Goal: Check status: Check status

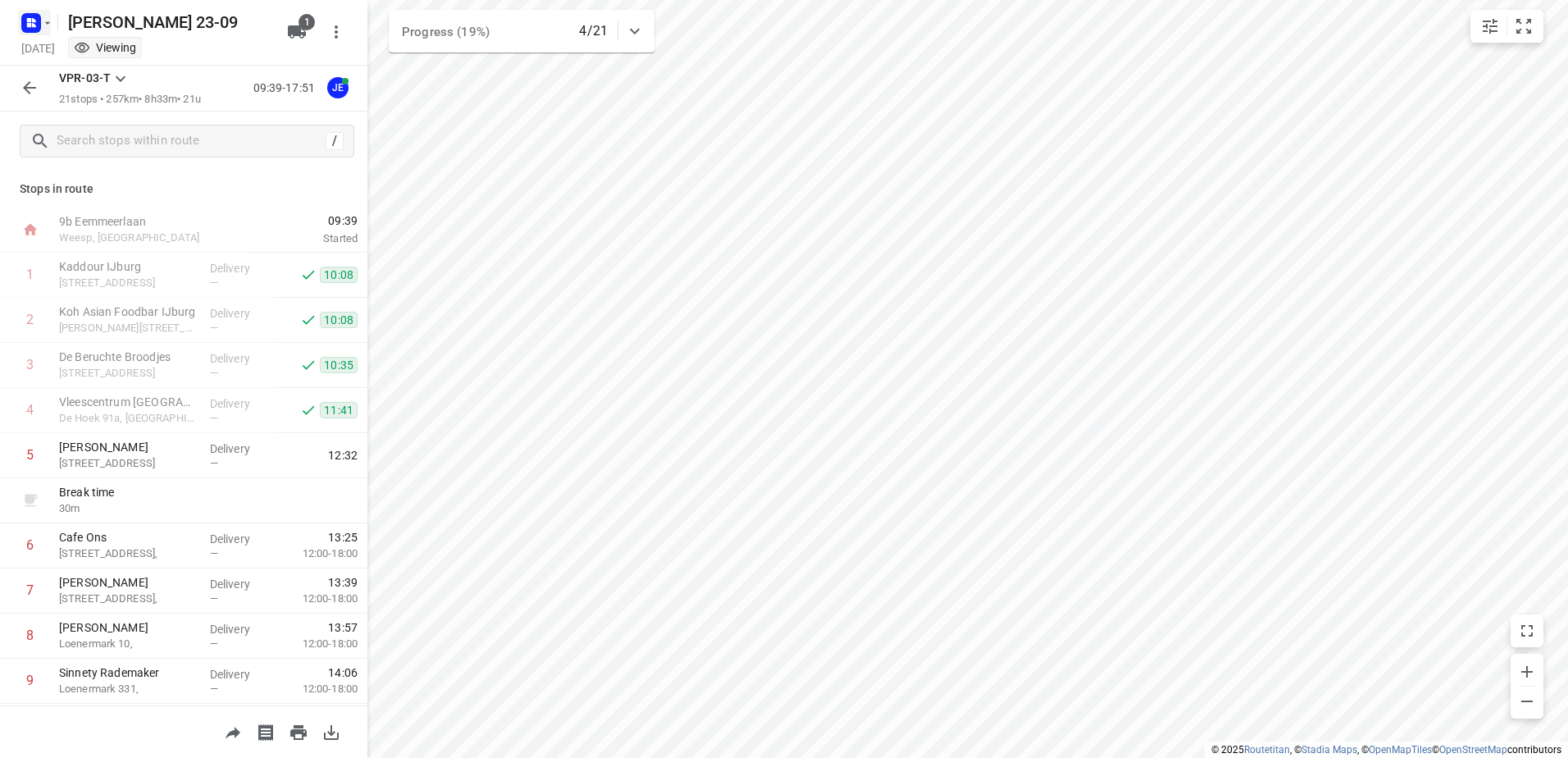
click at [29, 29] on rect "button" at bounding box center [31, 23] width 20 height 20
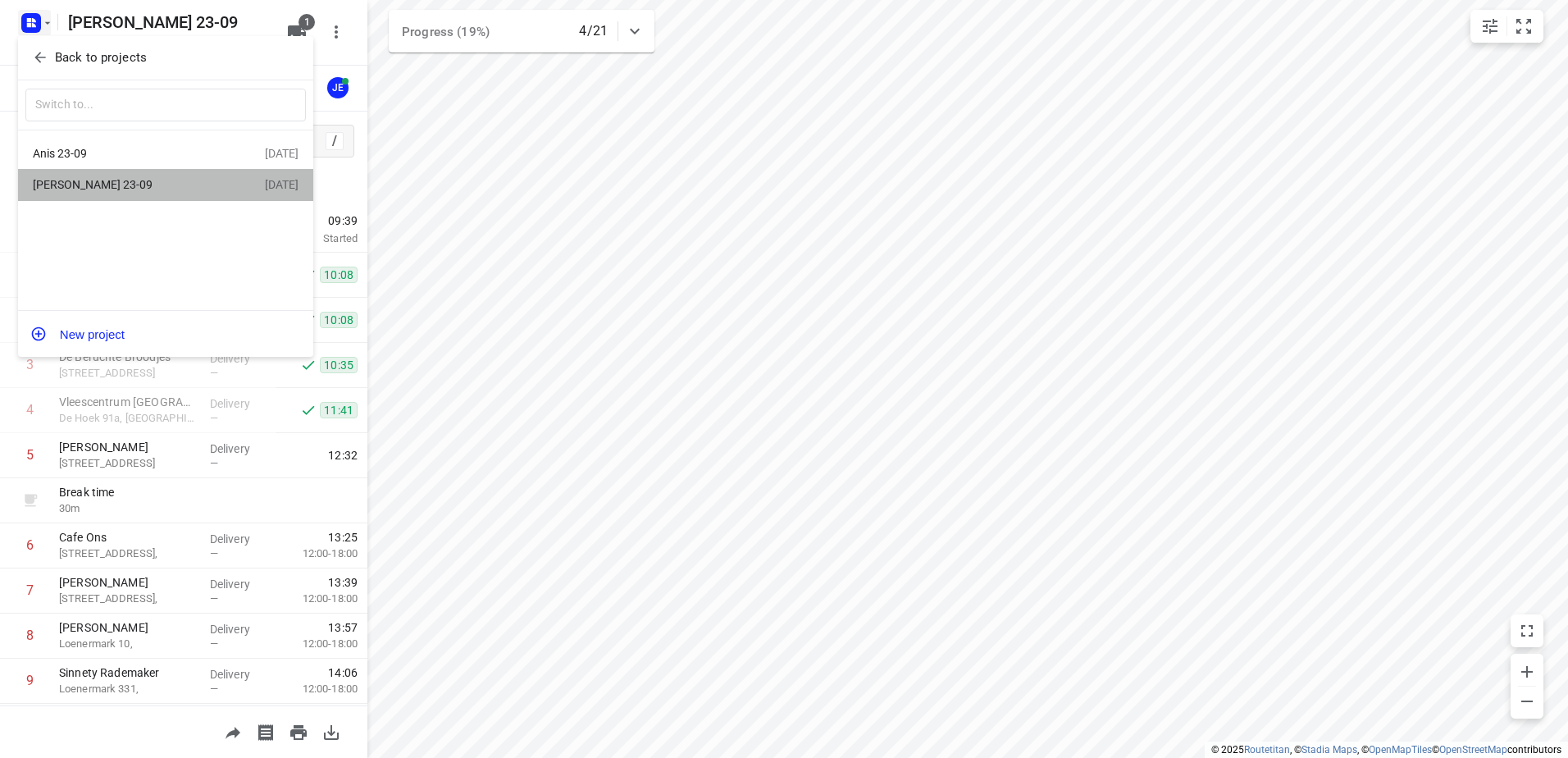
click at [112, 175] on div "[PERSON_NAME] 23-09 [DATE]" at bounding box center [165, 185] width 296 height 32
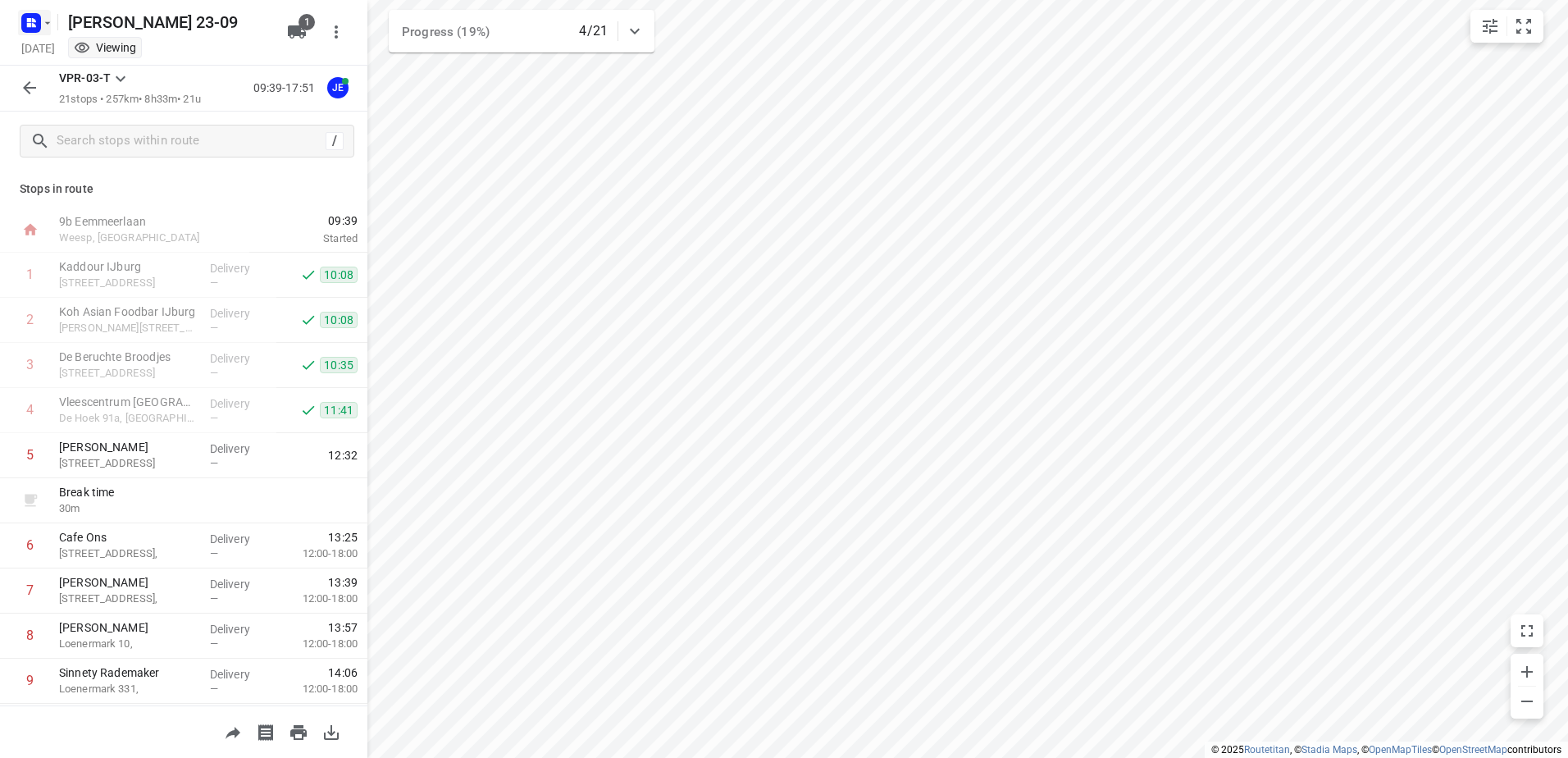
click at [21, 17] on icon "button" at bounding box center [30, 23] width 27 height 27
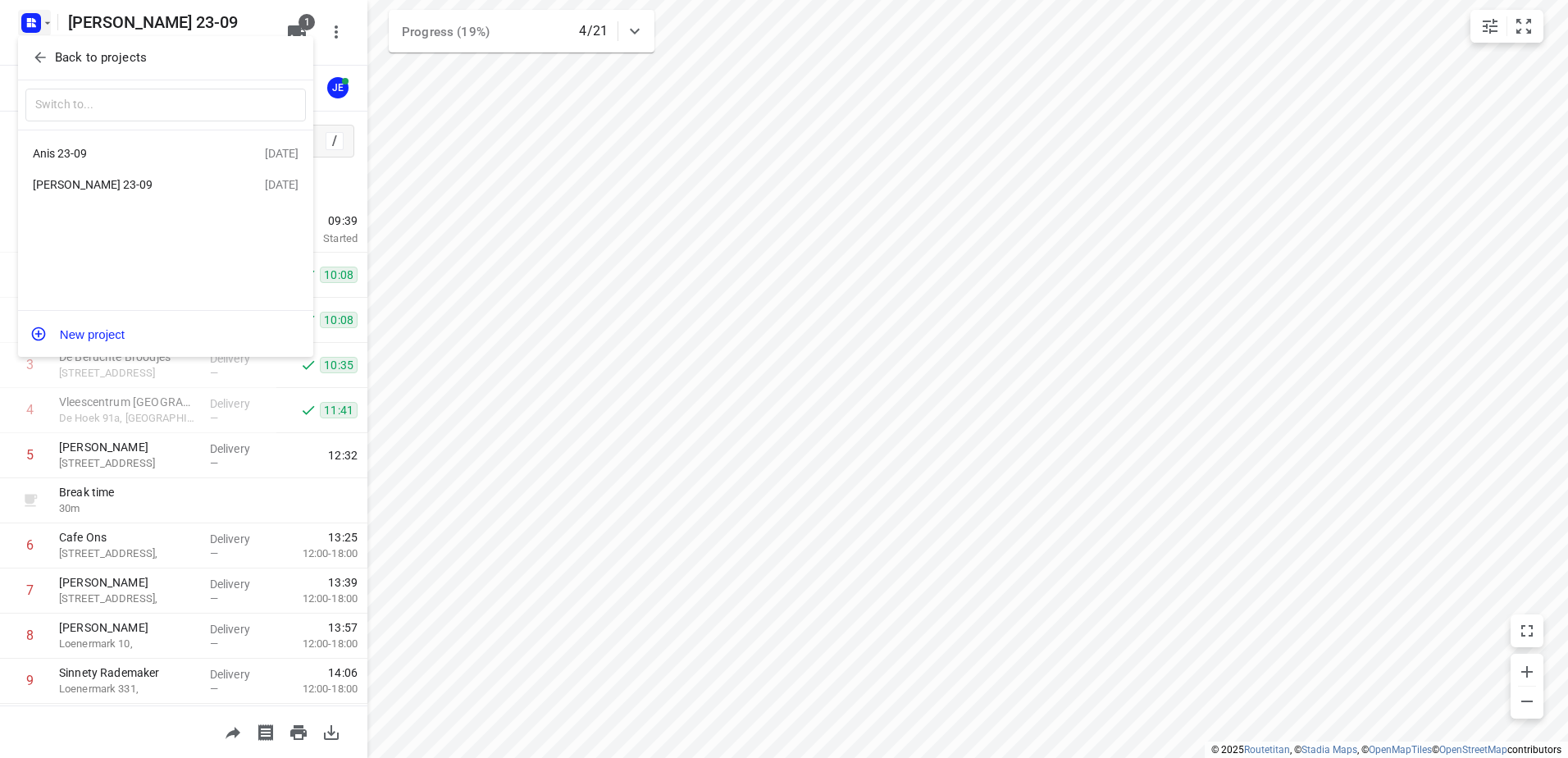
click at [140, 163] on div "Anis 23-09" at bounding box center [148, 153] width 232 height 20
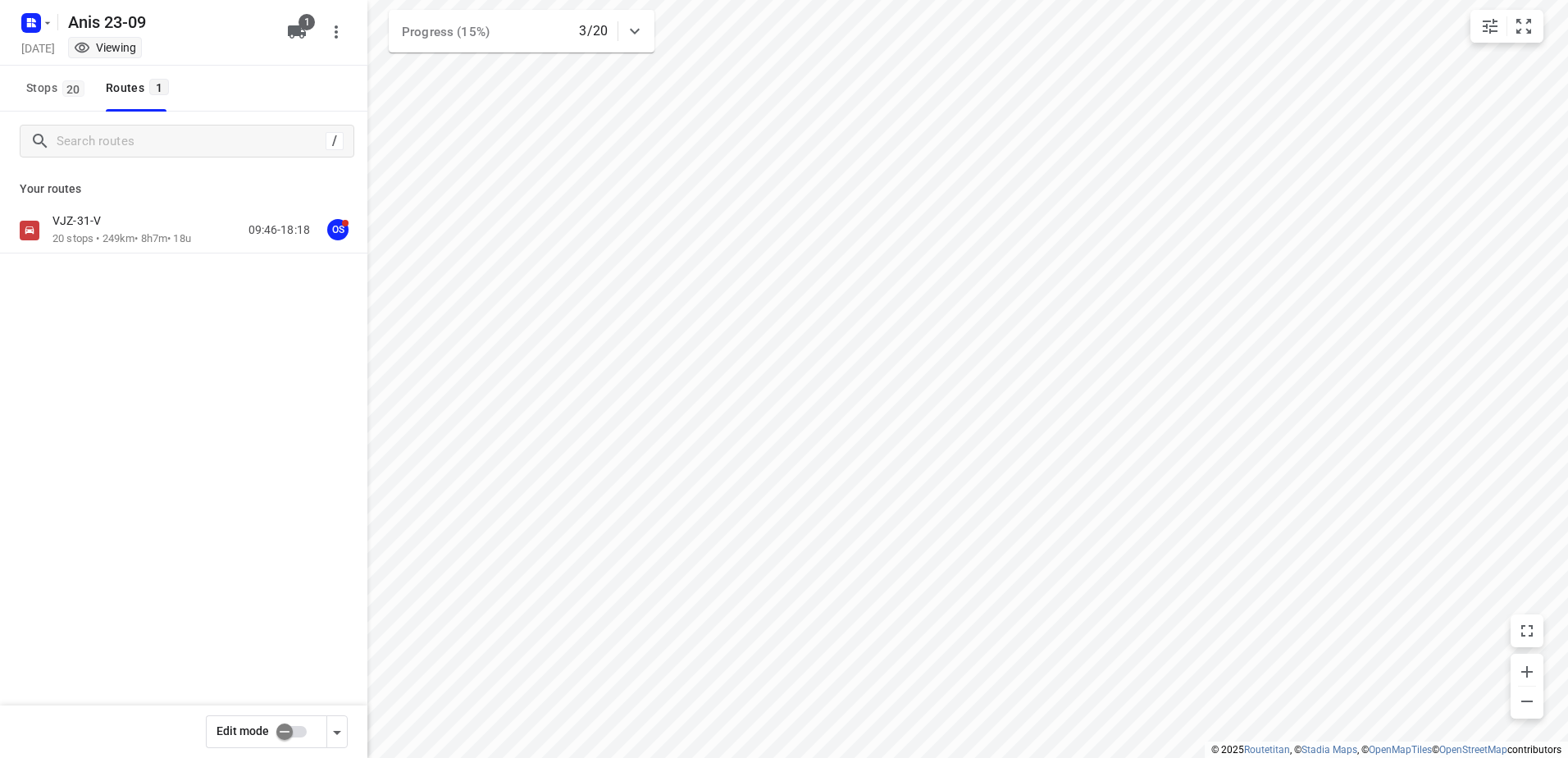
click at [106, 256] on div "VJZ-31-V 20 stops • 249km • 8h7m • 18u 09:46-18:18 OS" at bounding box center [184, 288] width 367 height 161
click at [107, 223] on p "VJZ-31-V" at bounding box center [81, 220] width 58 height 15
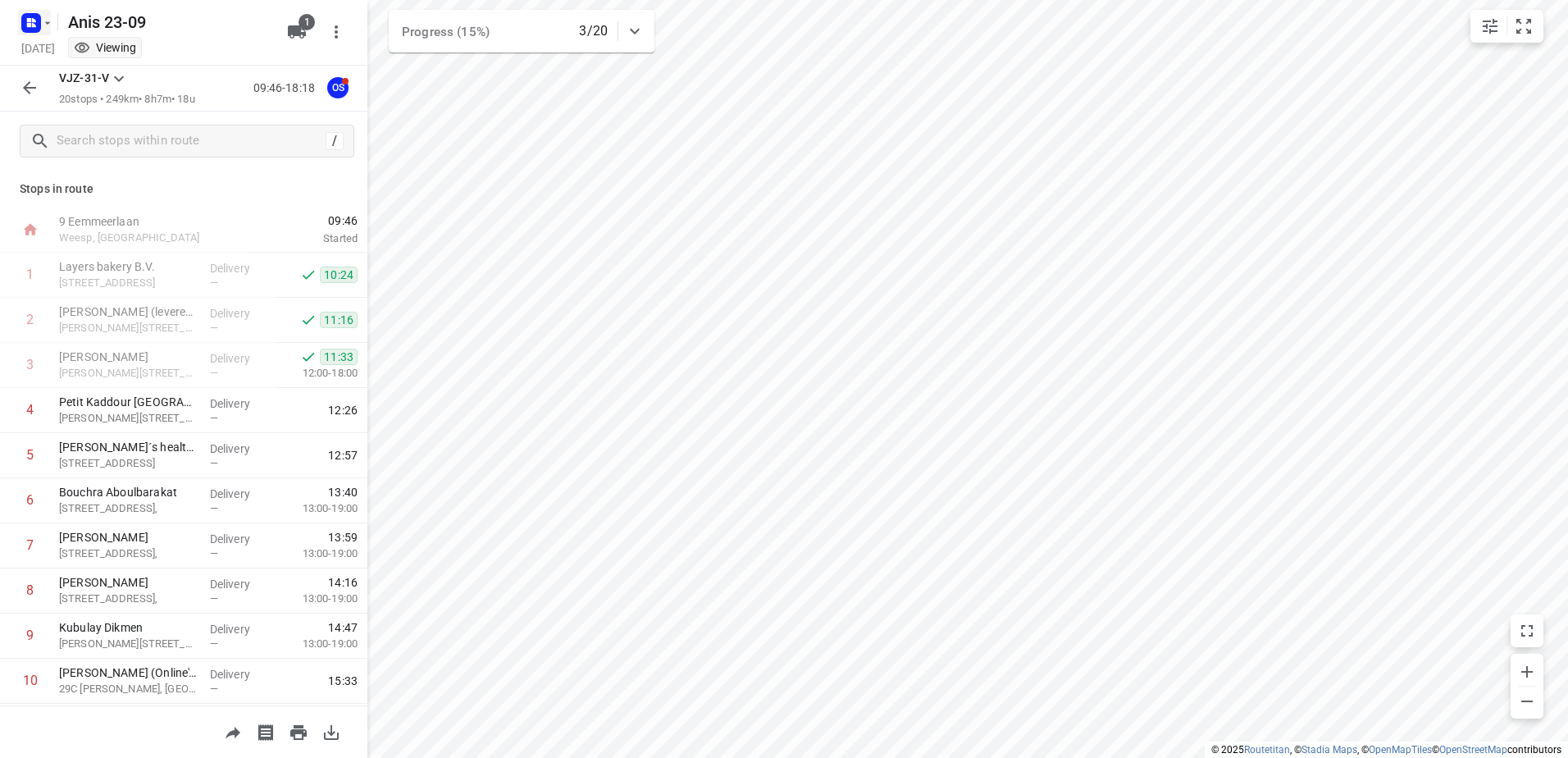
click at [37, 20] on rect "button" at bounding box center [31, 23] width 20 height 20
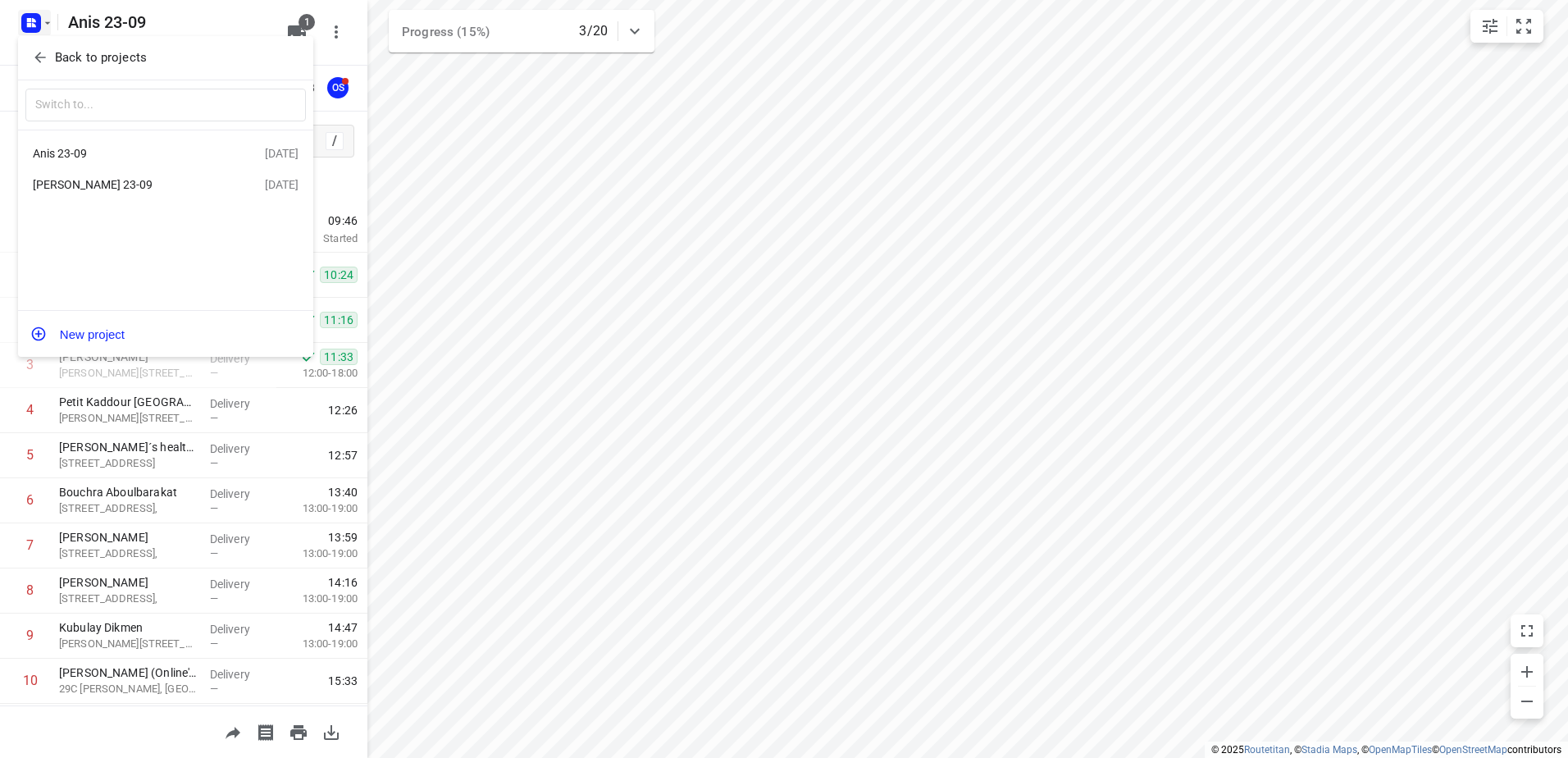
click at [98, 190] on div "[PERSON_NAME] 23-09" at bounding box center [127, 184] width 189 height 13
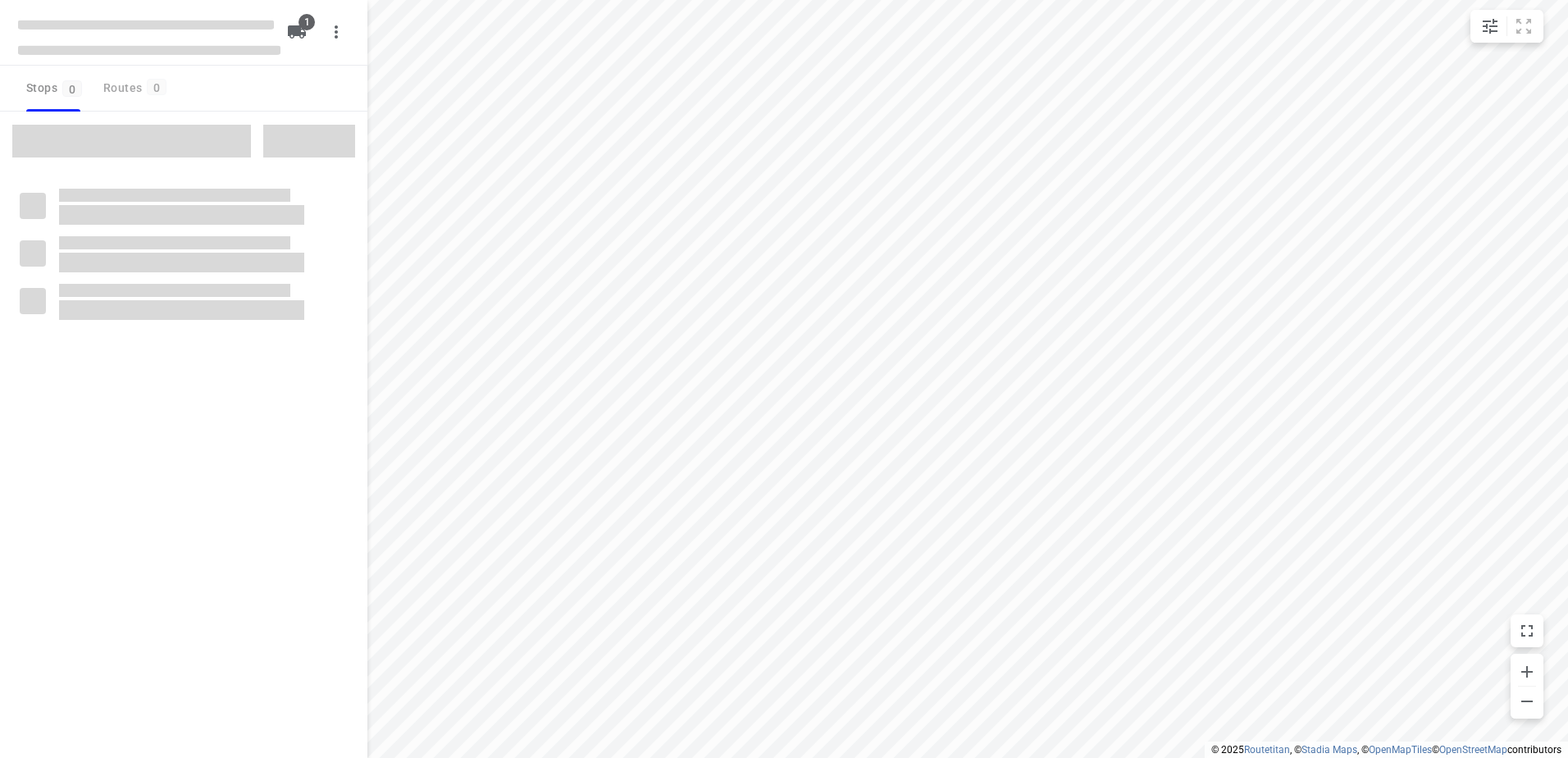
type input "distance"
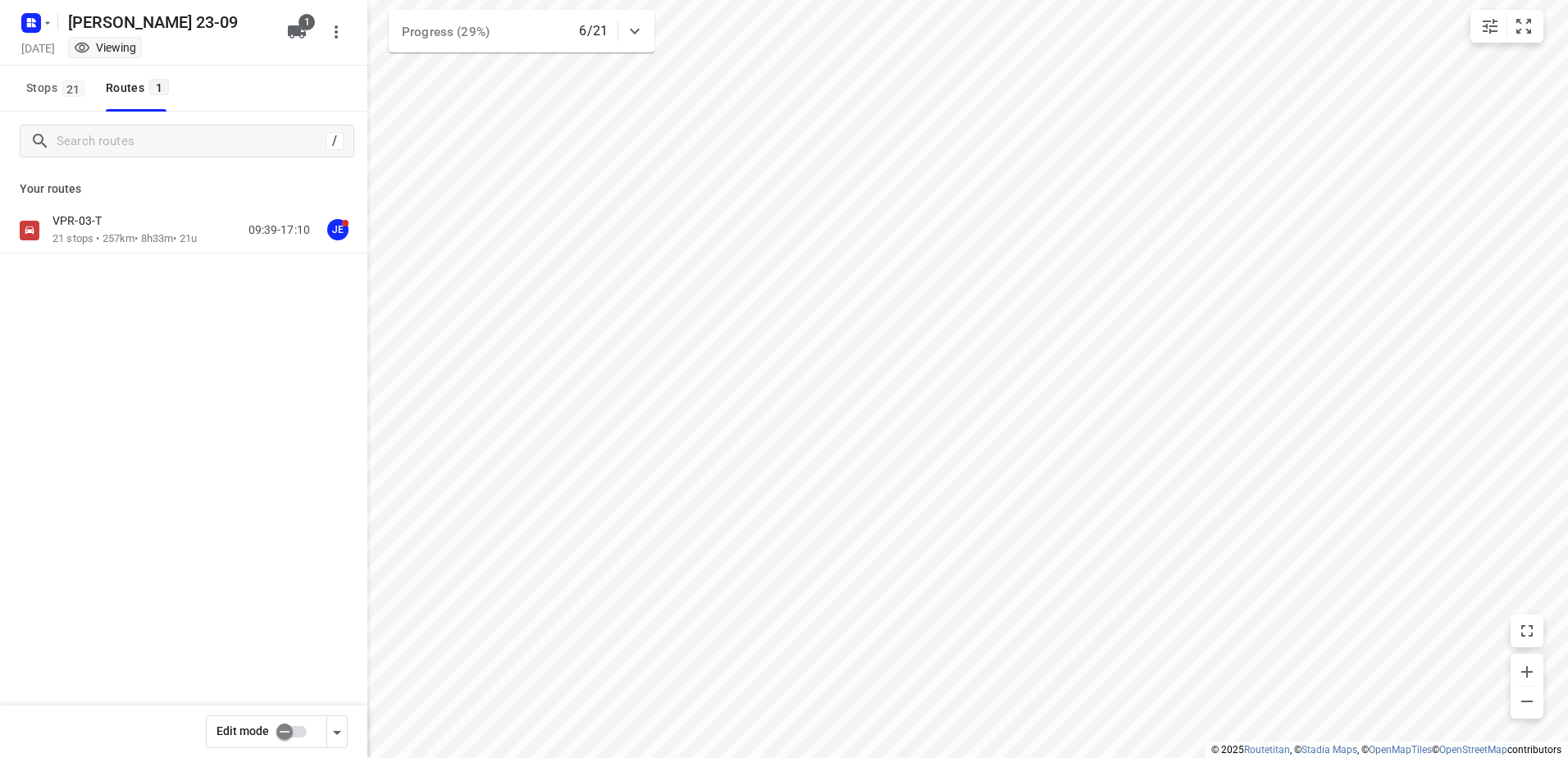
click at [96, 231] on div "VPR-03-T" at bounding box center [124, 222] width 144 height 18
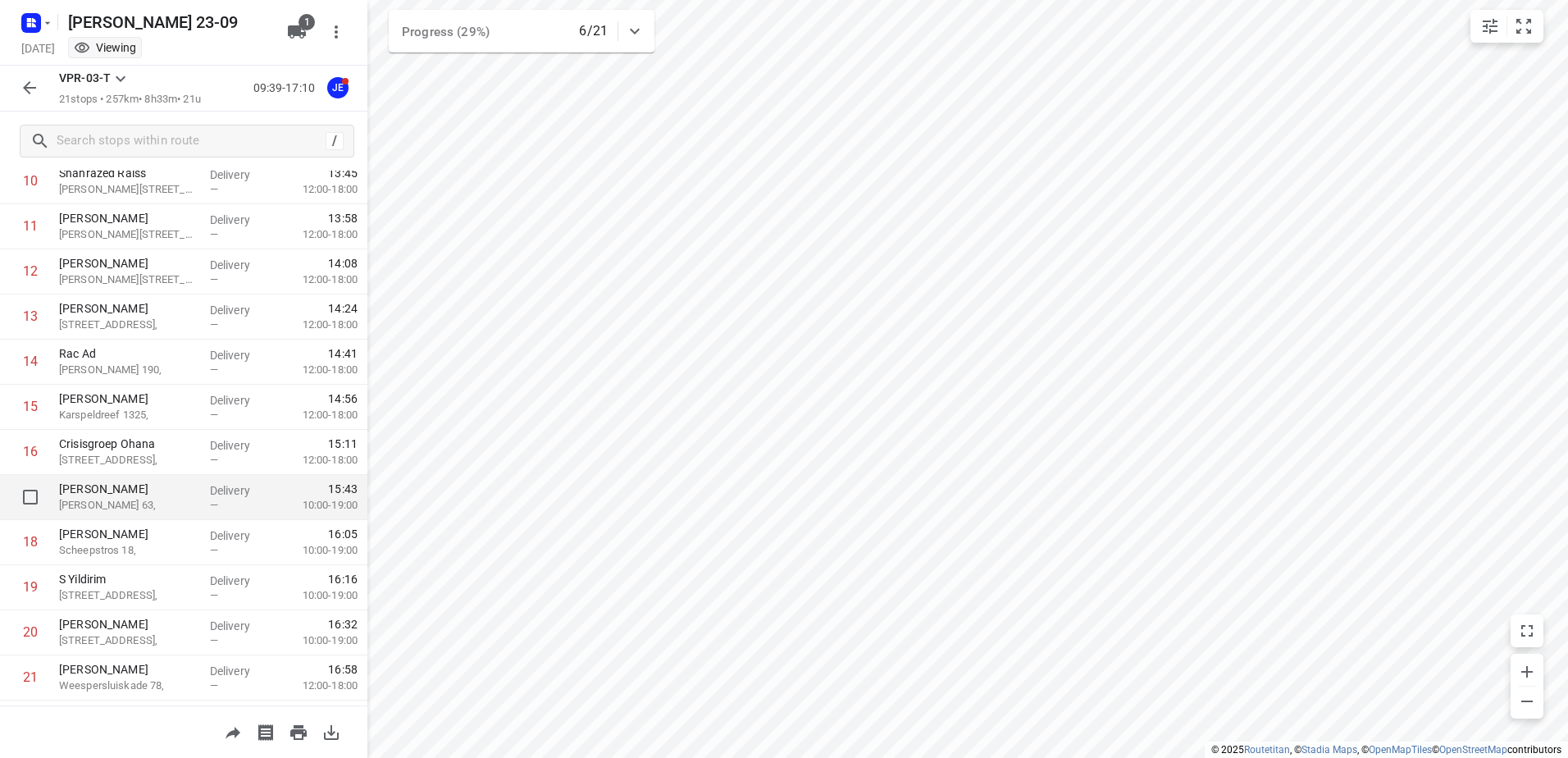
scroll to position [585, 0]
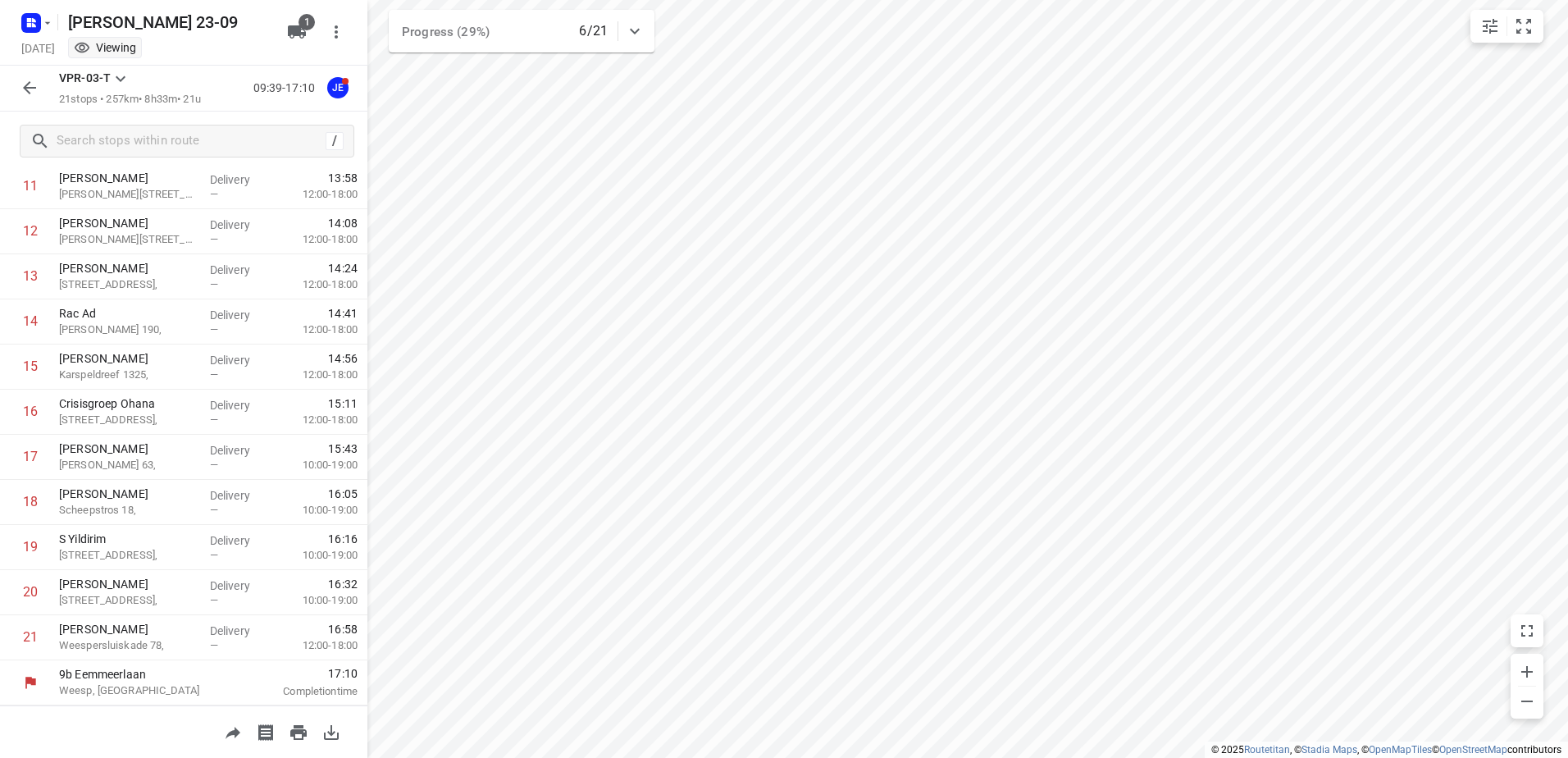
click at [27, 81] on icon "button" at bounding box center [29, 87] width 20 height 20
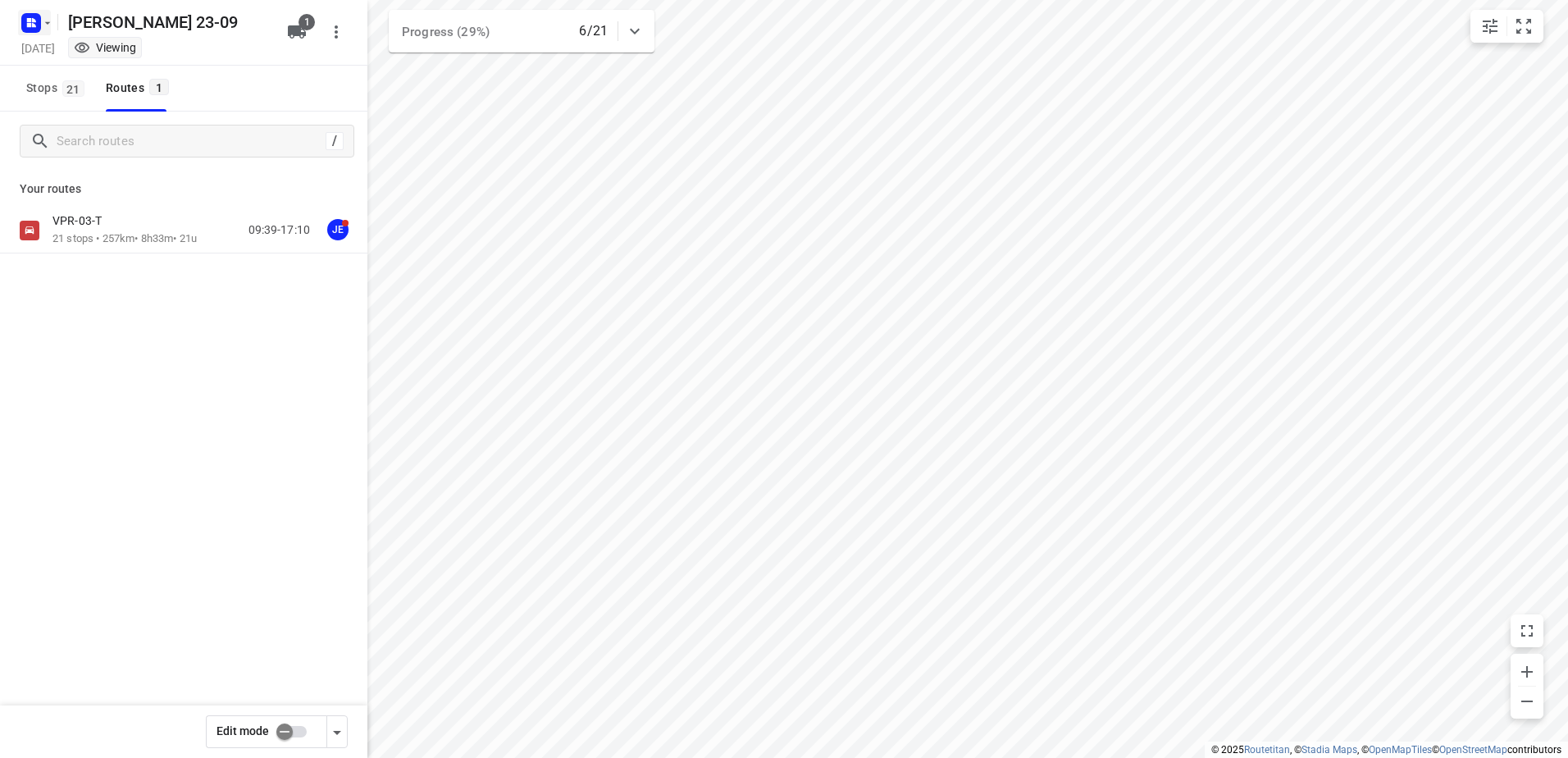
click at [37, 22] on rect "button" at bounding box center [31, 23] width 20 height 20
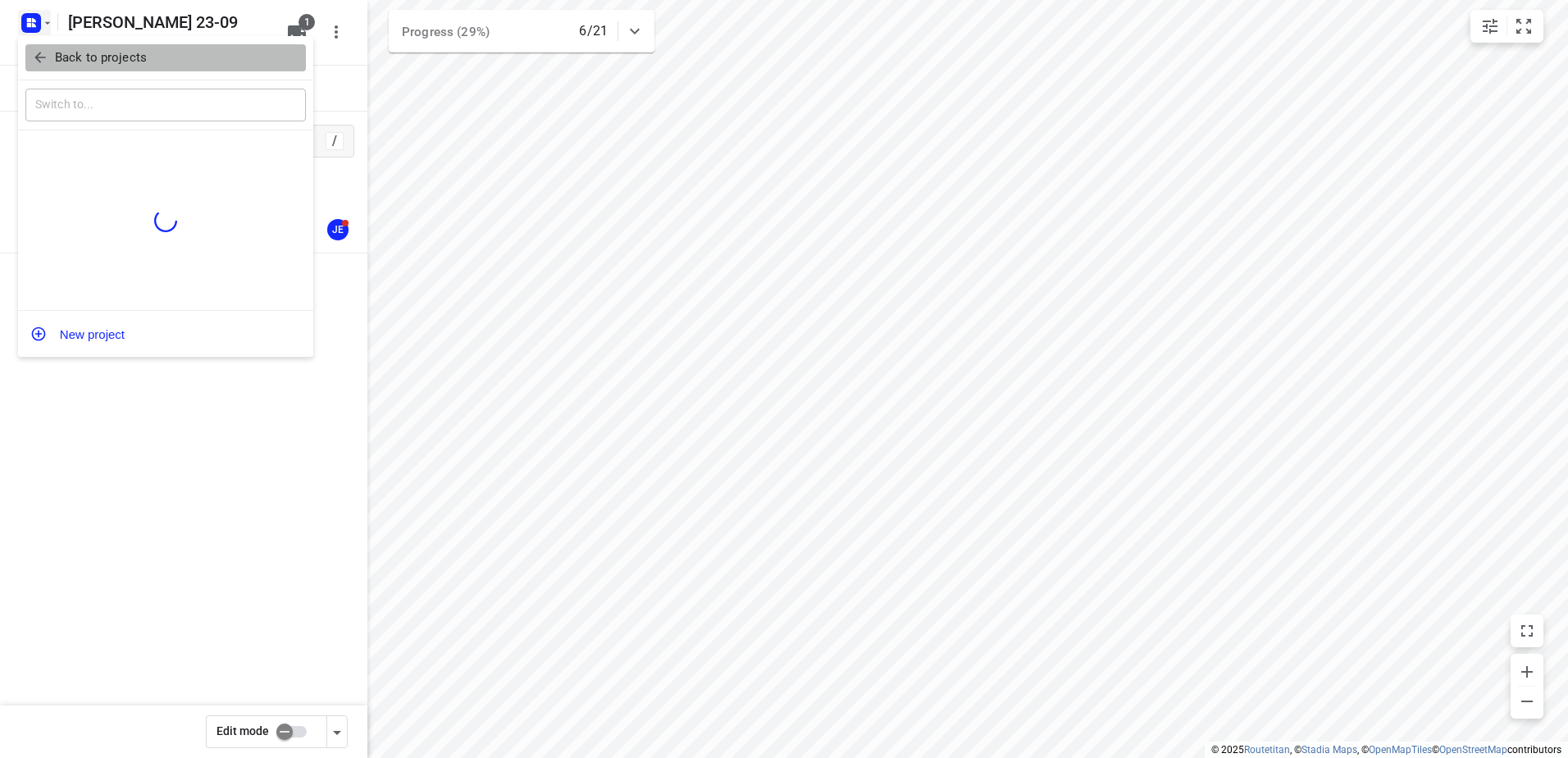
click at [125, 62] on p "Back to projects" at bounding box center [101, 57] width 92 height 19
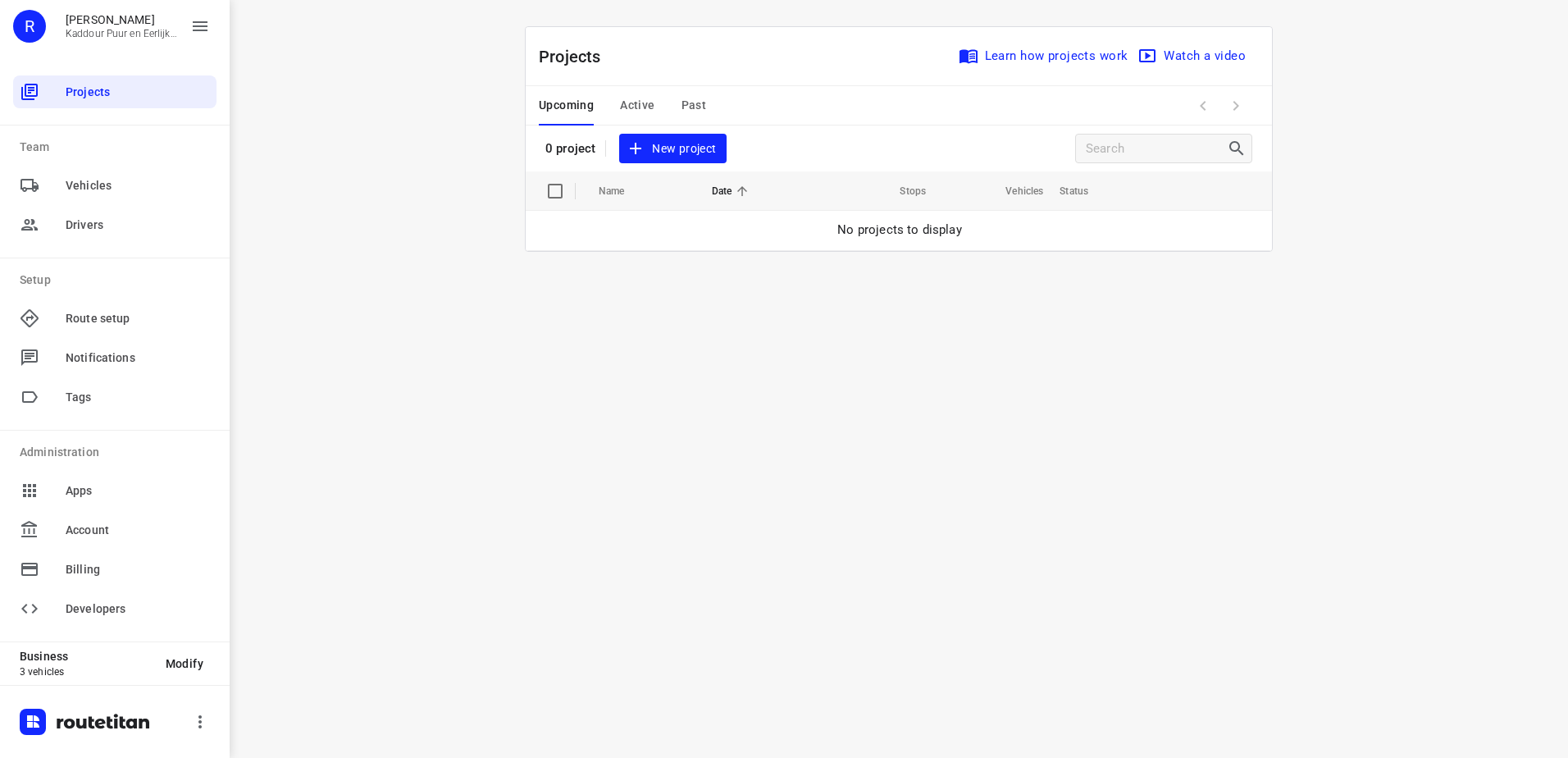
click at [627, 83] on div "Projects Learn how projects work Watch a video" at bounding box center [899, 57] width 746 height 59
click at [637, 107] on span "Active" at bounding box center [637, 105] width 34 height 21
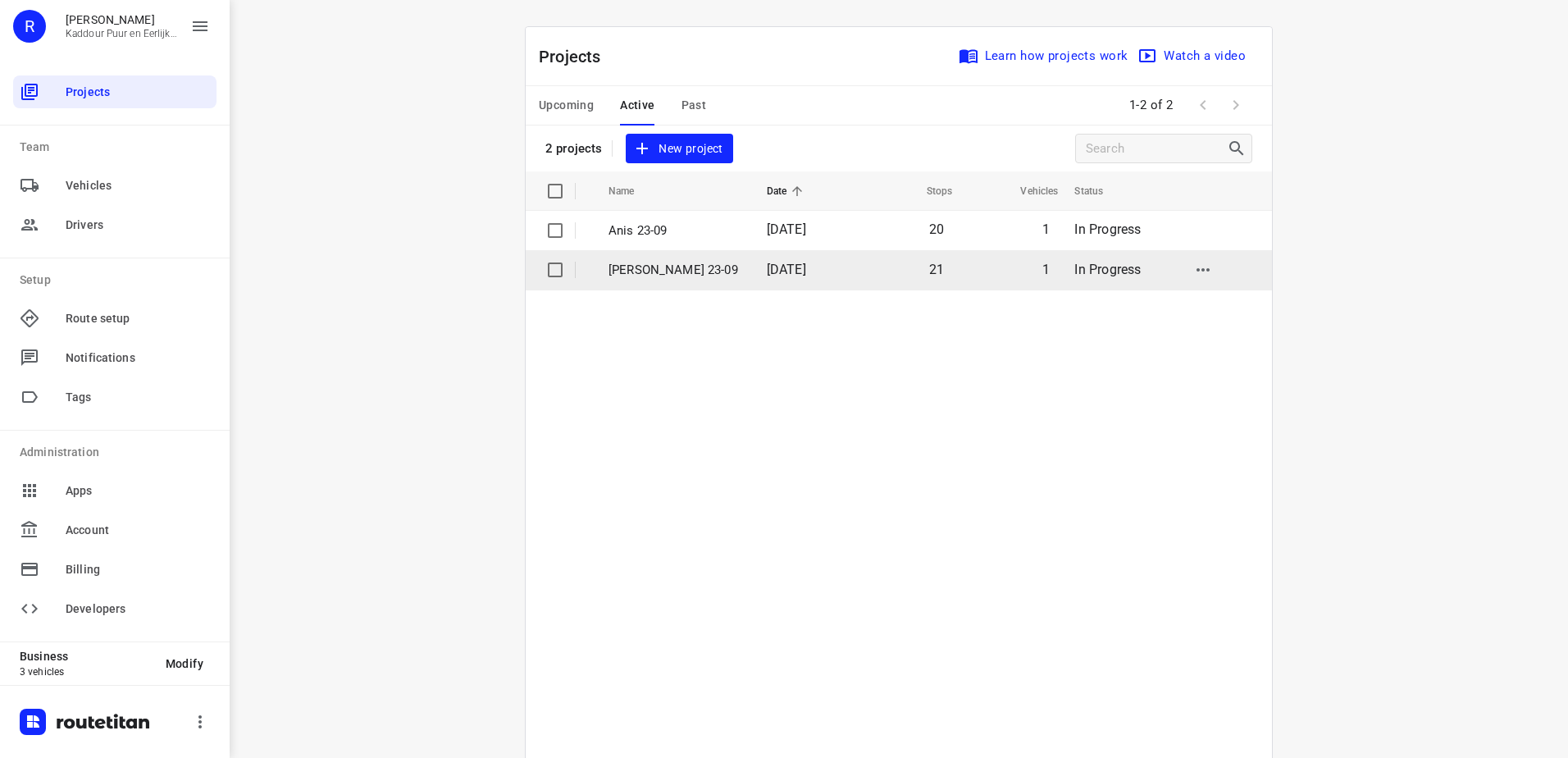
click at [686, 256] on td "[PERSON_NAME] 23-09" at bounding box center [673, 270] width 162 height 39
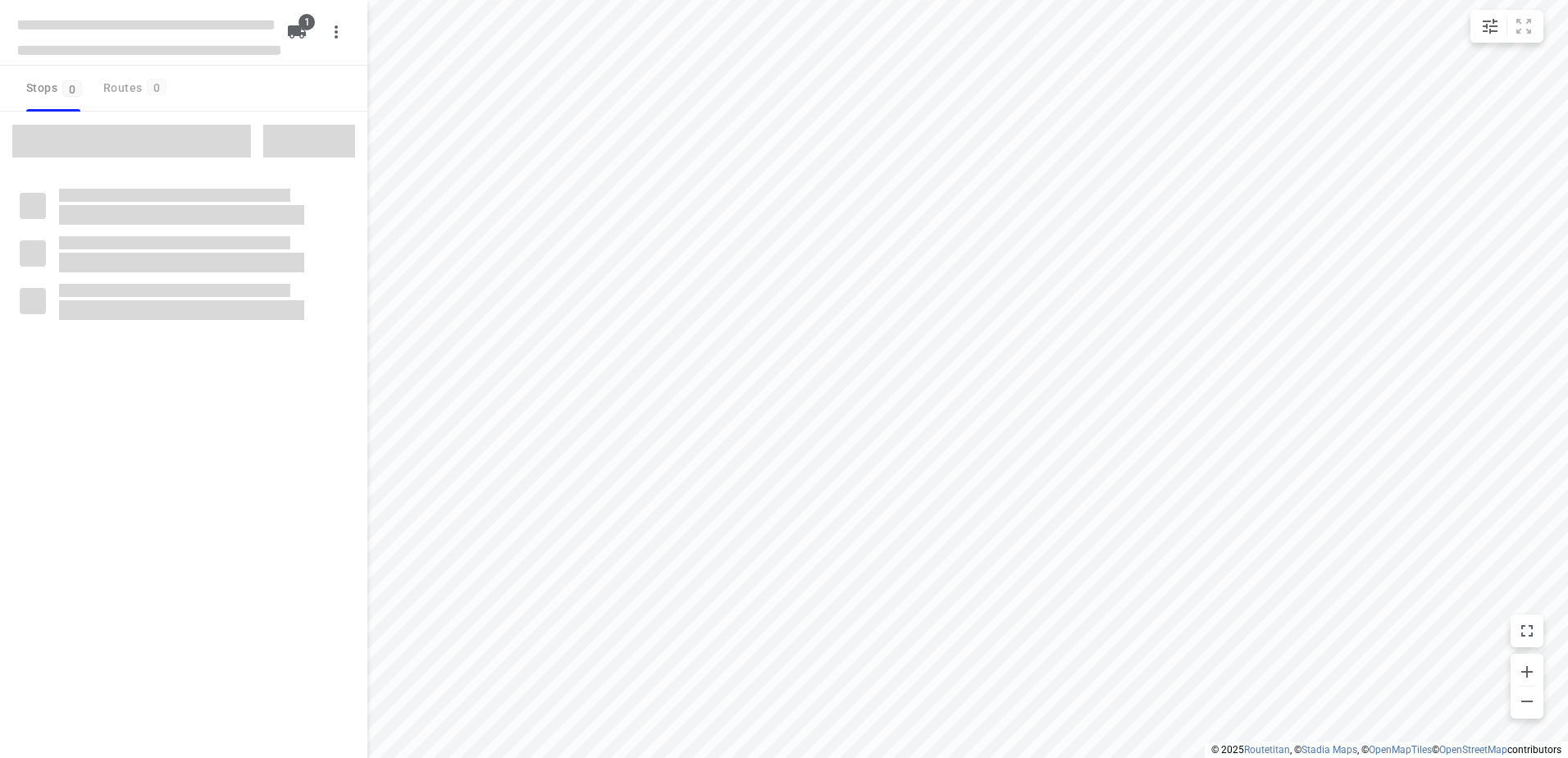
type input "distance"
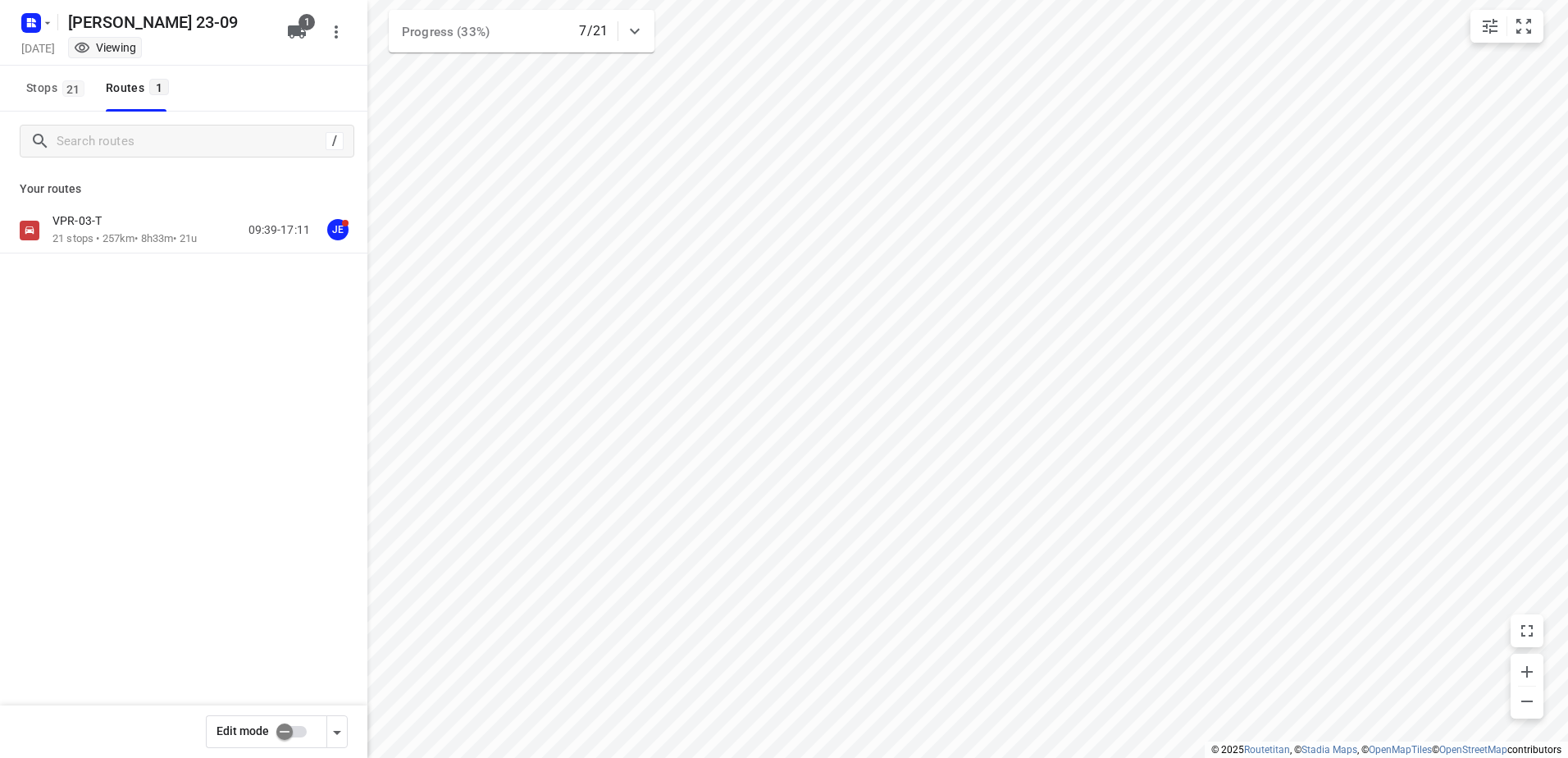
click at [130, 244] on p "21 stops • 257km • 8h33m • 21u" at bounding box center [124, 240] width 144 height 16
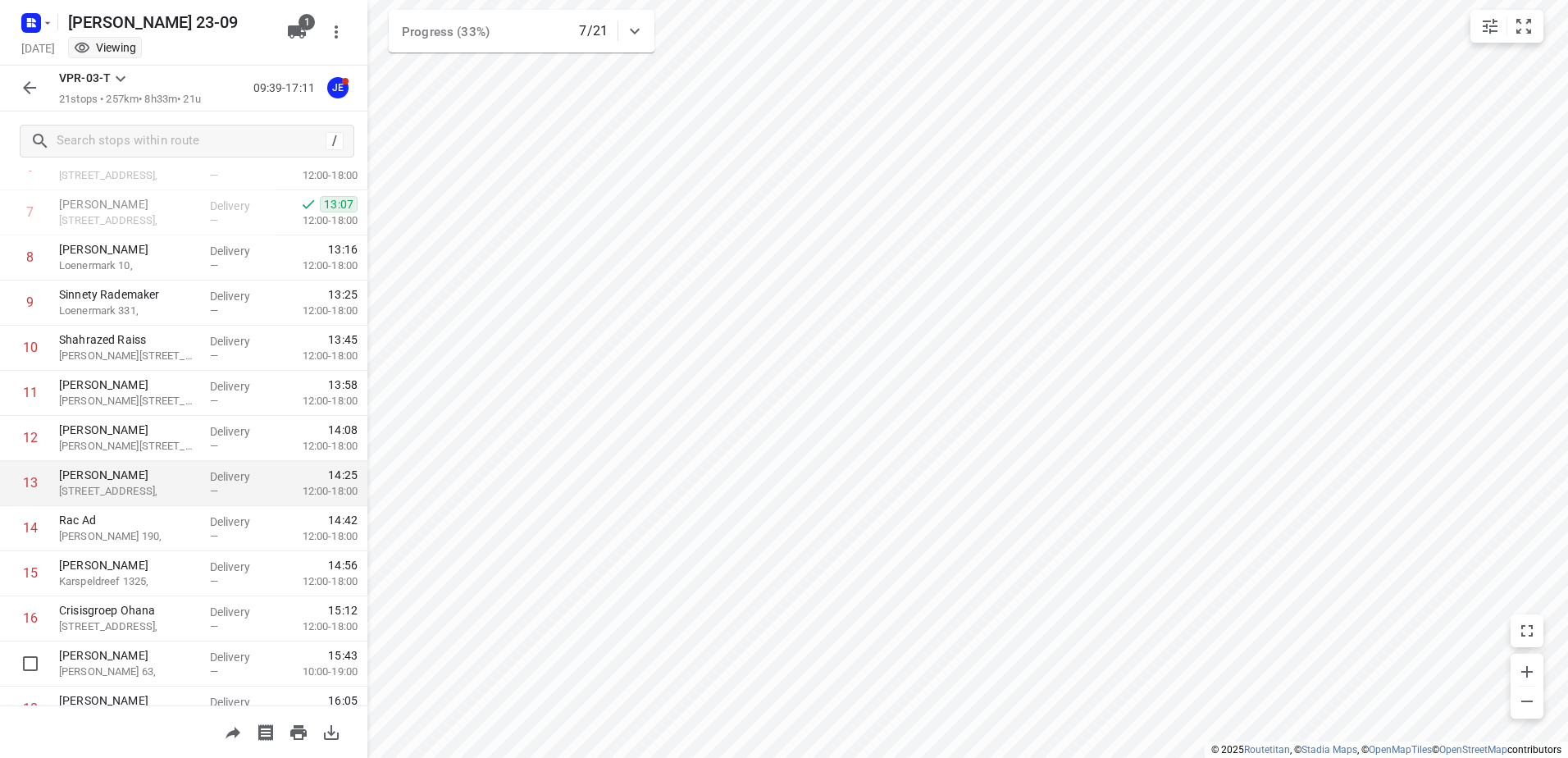
scroll to position [410, 0]
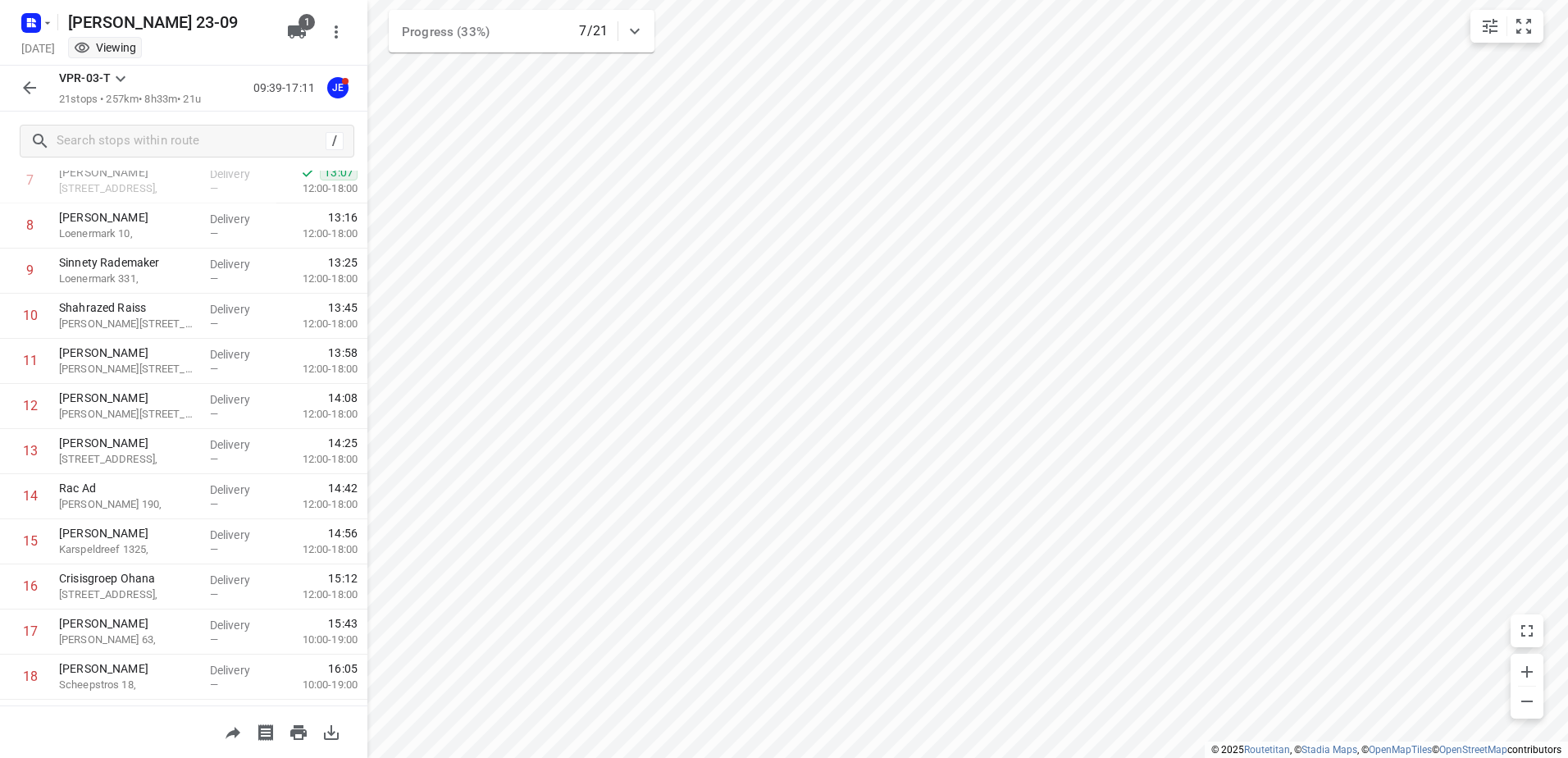
click at [38, 45] on div "[DATE] Viewing" at bounding box center [148, 49] width 262 height 23
click at [37, 17] on rect "button" at bounding box center [31, 23] width 20 height 20
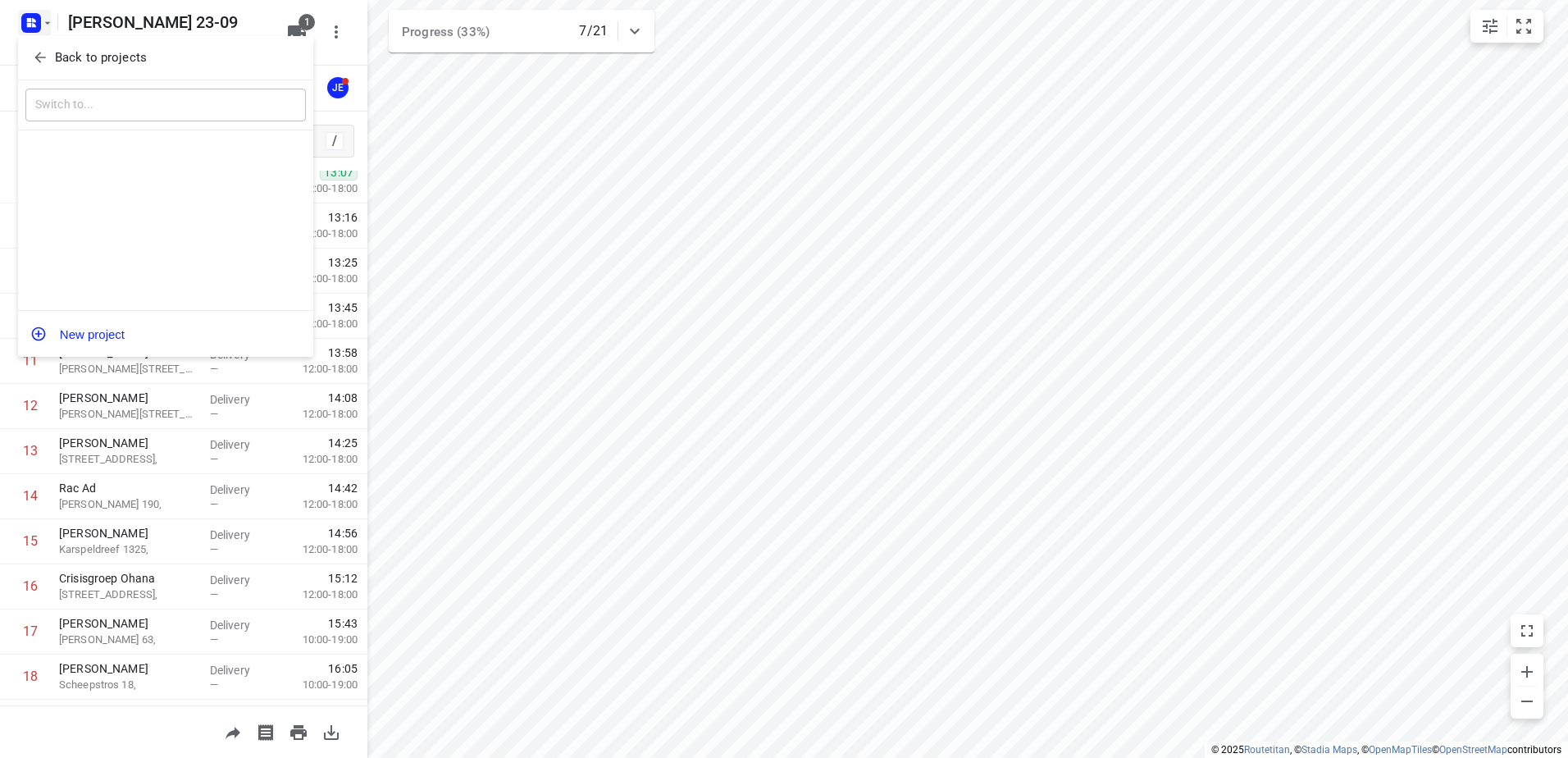
click at [87, 55] on p "Back to projects" at bounding box center [101, 57] width 92 height 19
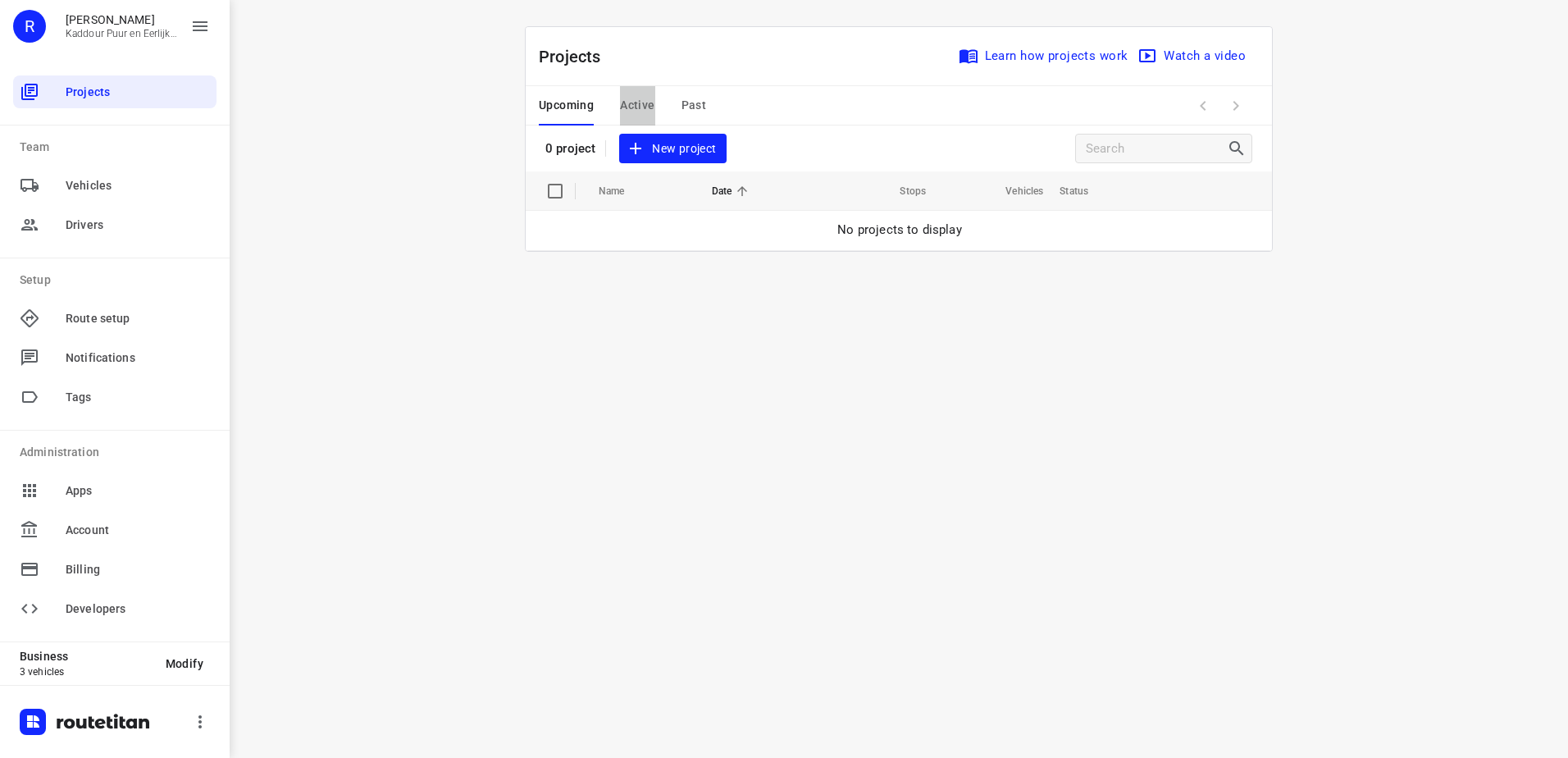
click at [637, 97] on span "Active" at bounding box center [637, 105] width 34 height 21
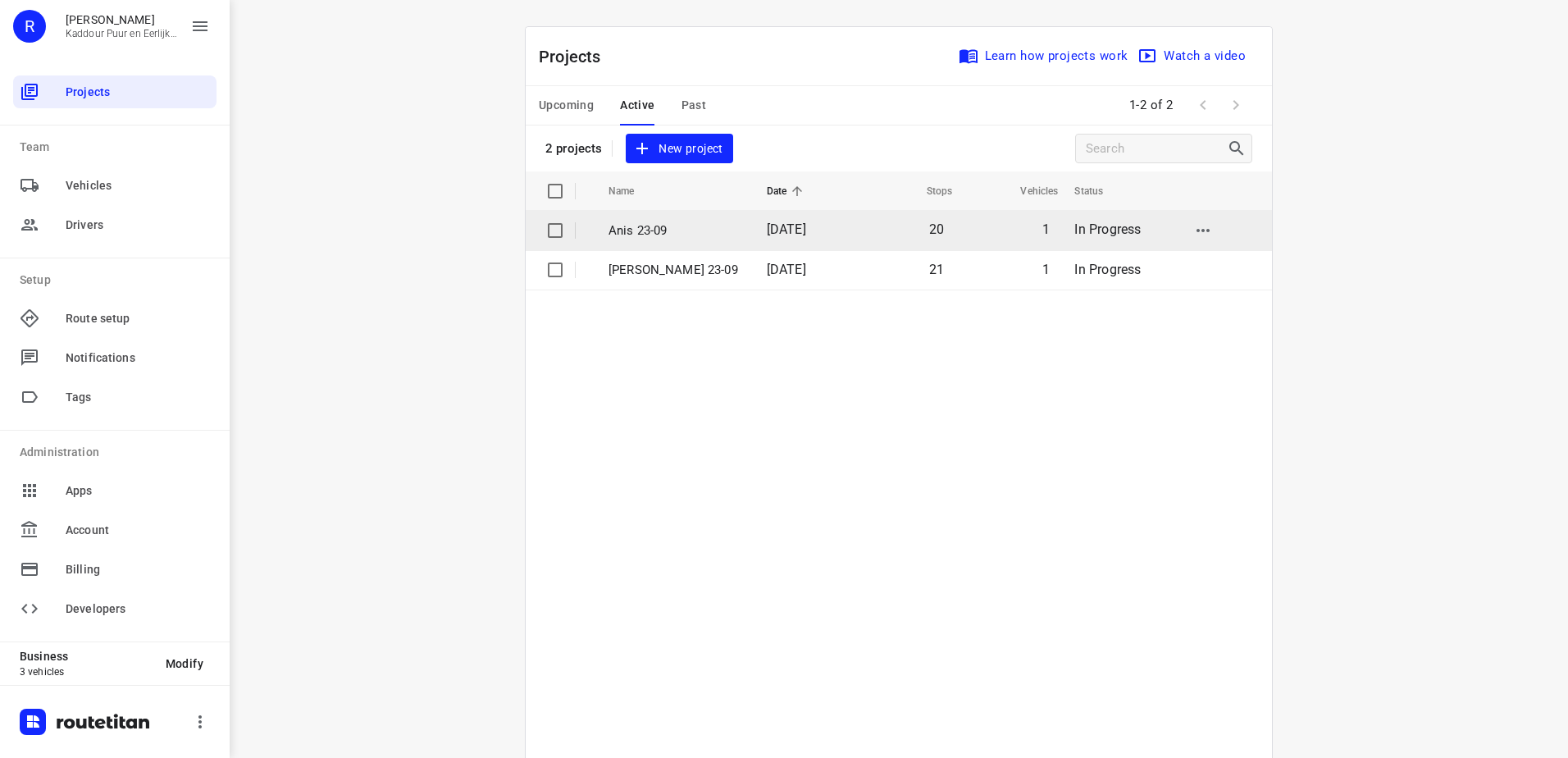
click at [656, 233] on p "Anis 23-09" at bounding box center [676, 231] width 134 height 19
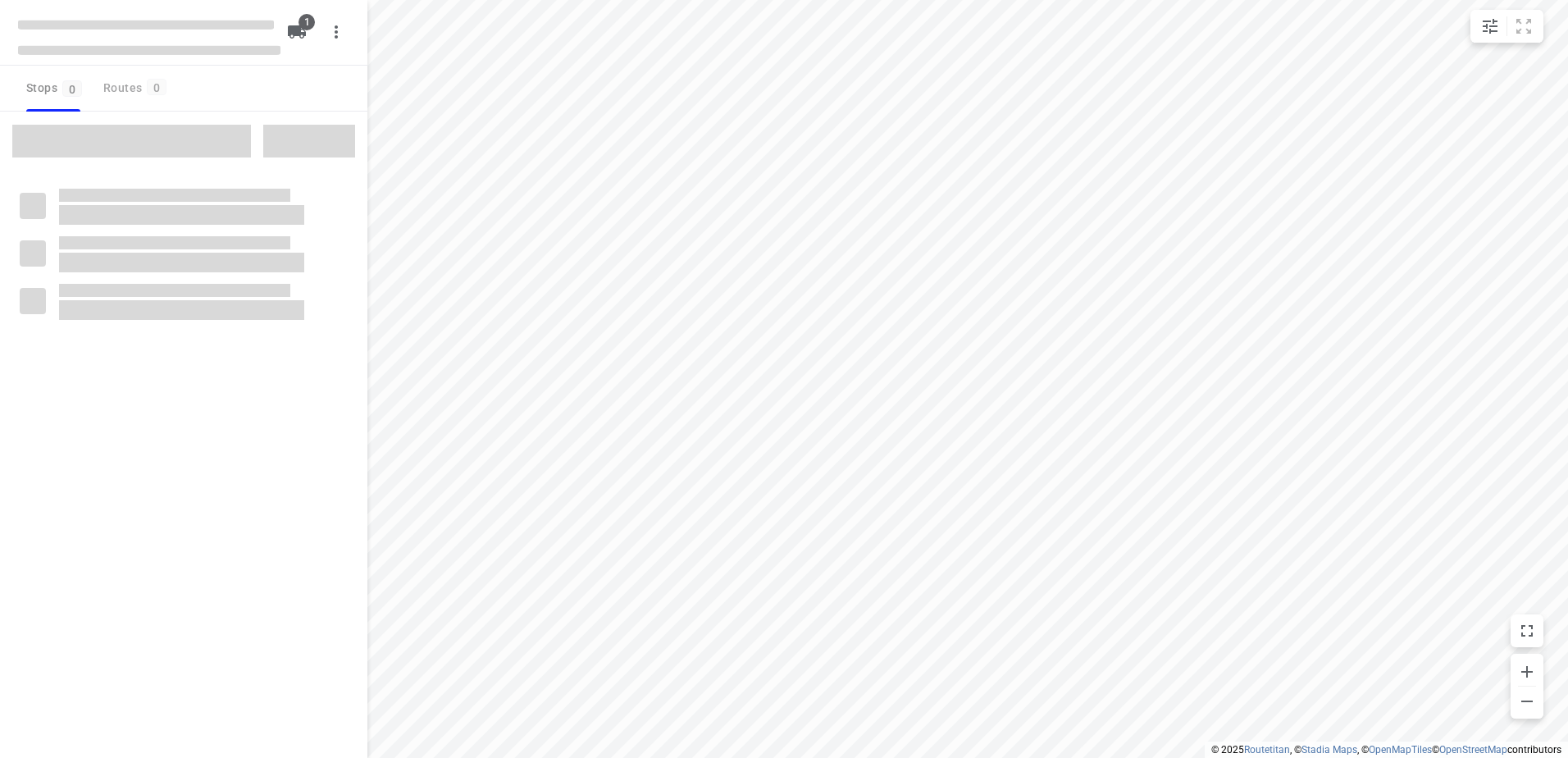
type input "distance"
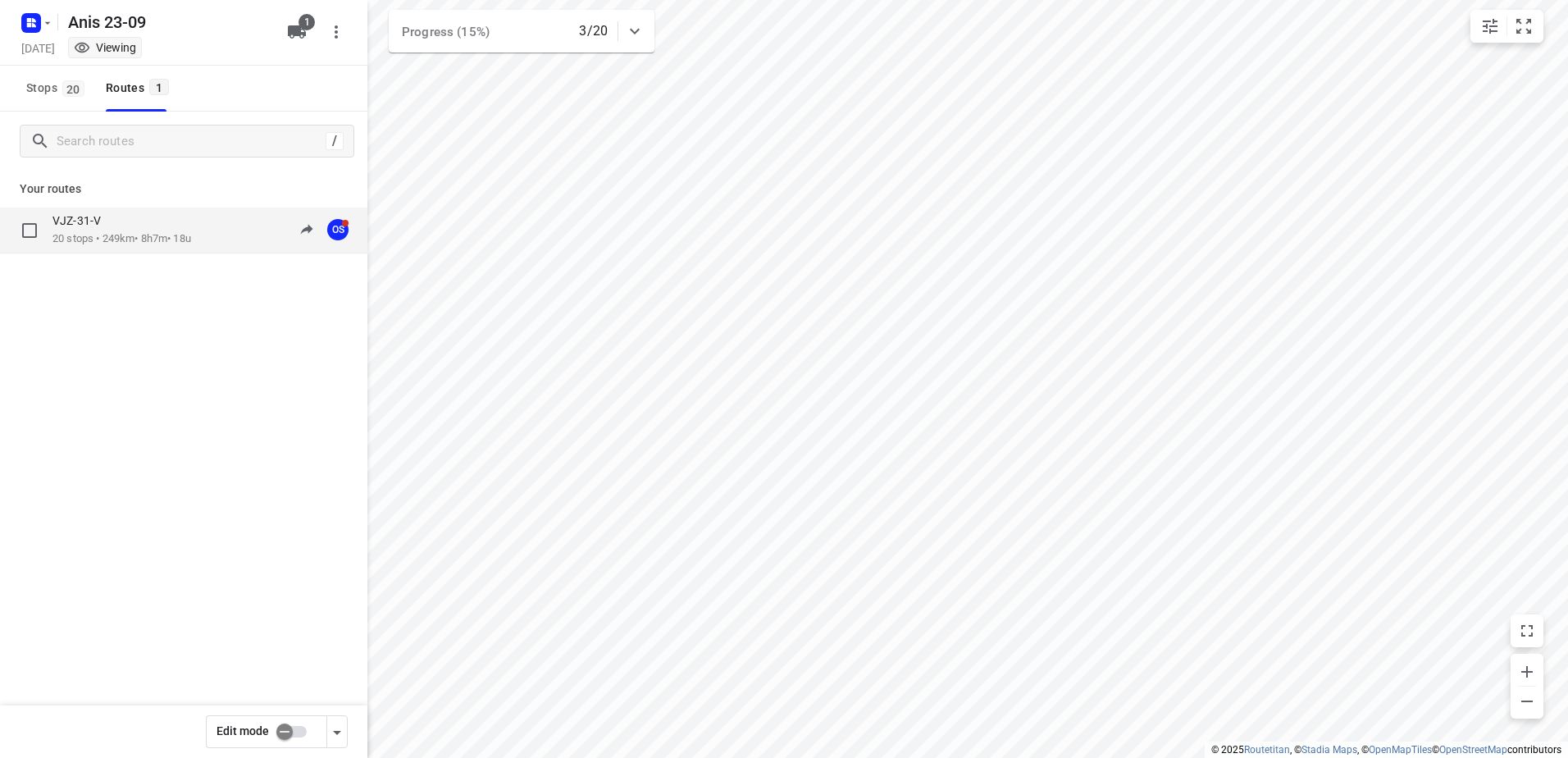
click at [57, 245] on div "VJZ-31-V 20 stops • 249km • 8h7m • 18u 09:46-18:18 OS" at bounding box center [184, 230] width 367 height 46
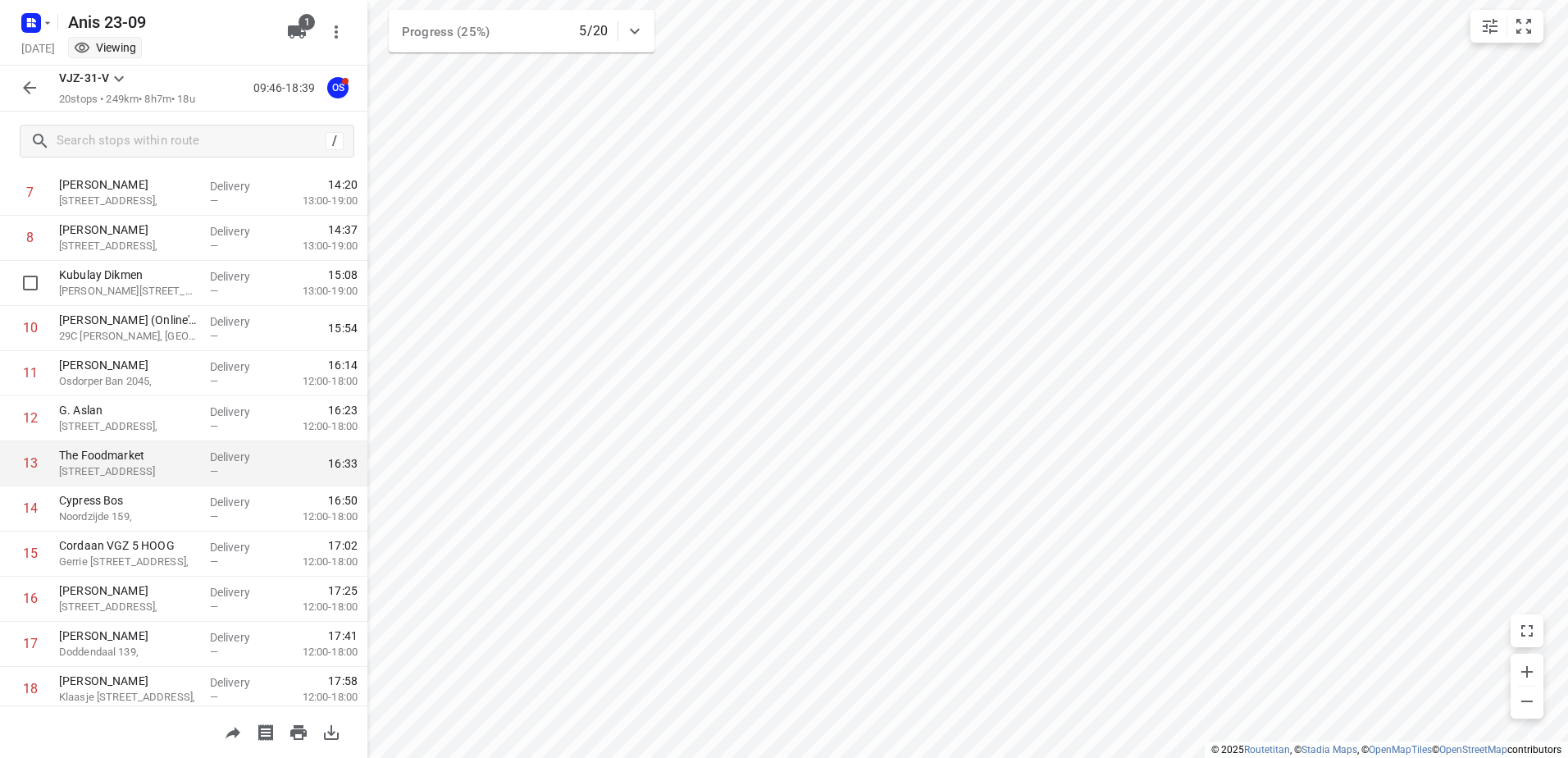
scroll to position [495, 0]
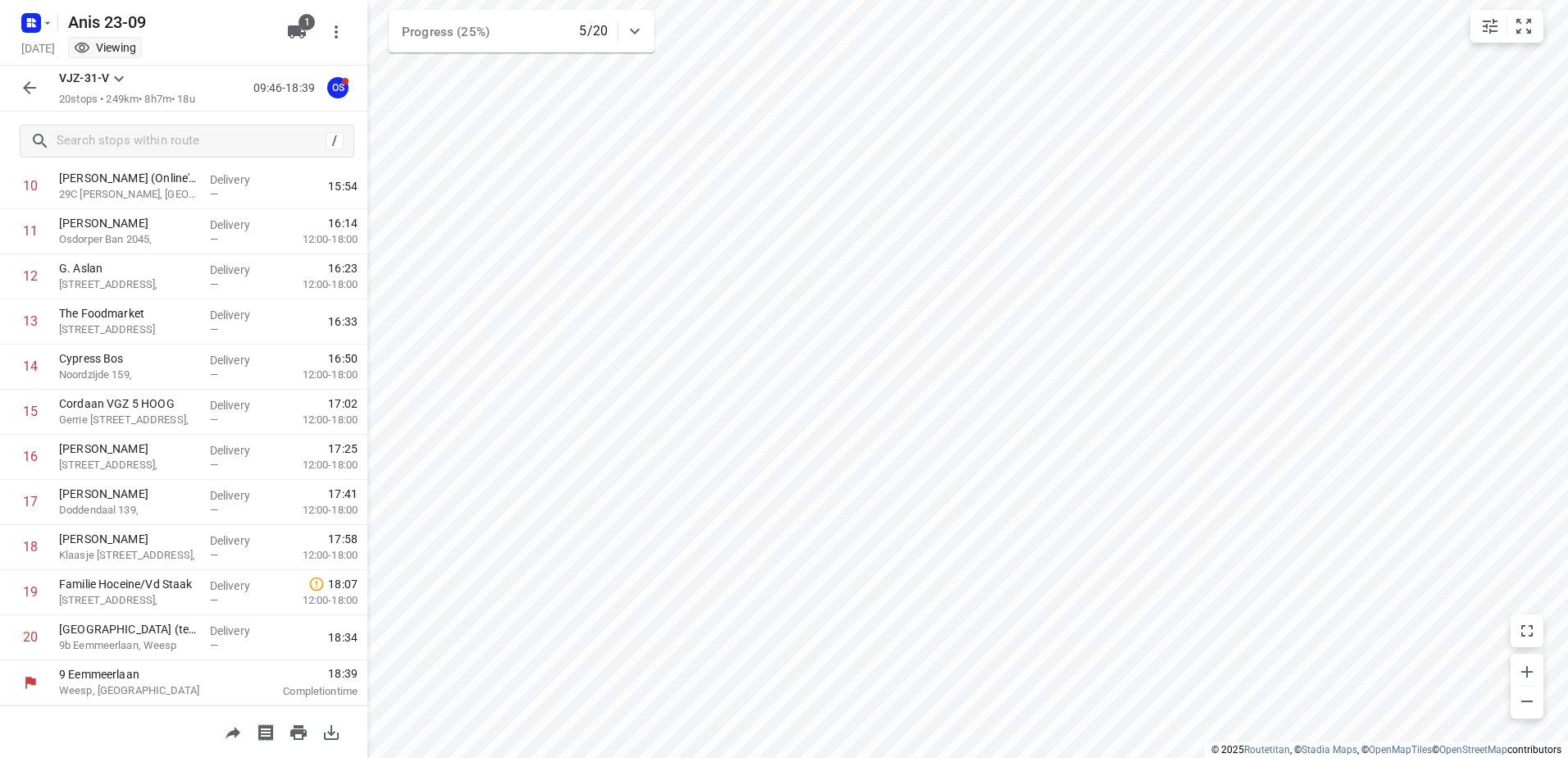
click at [27, 81] on icon "button" at bounding box center [29, 87] width 20 height 20
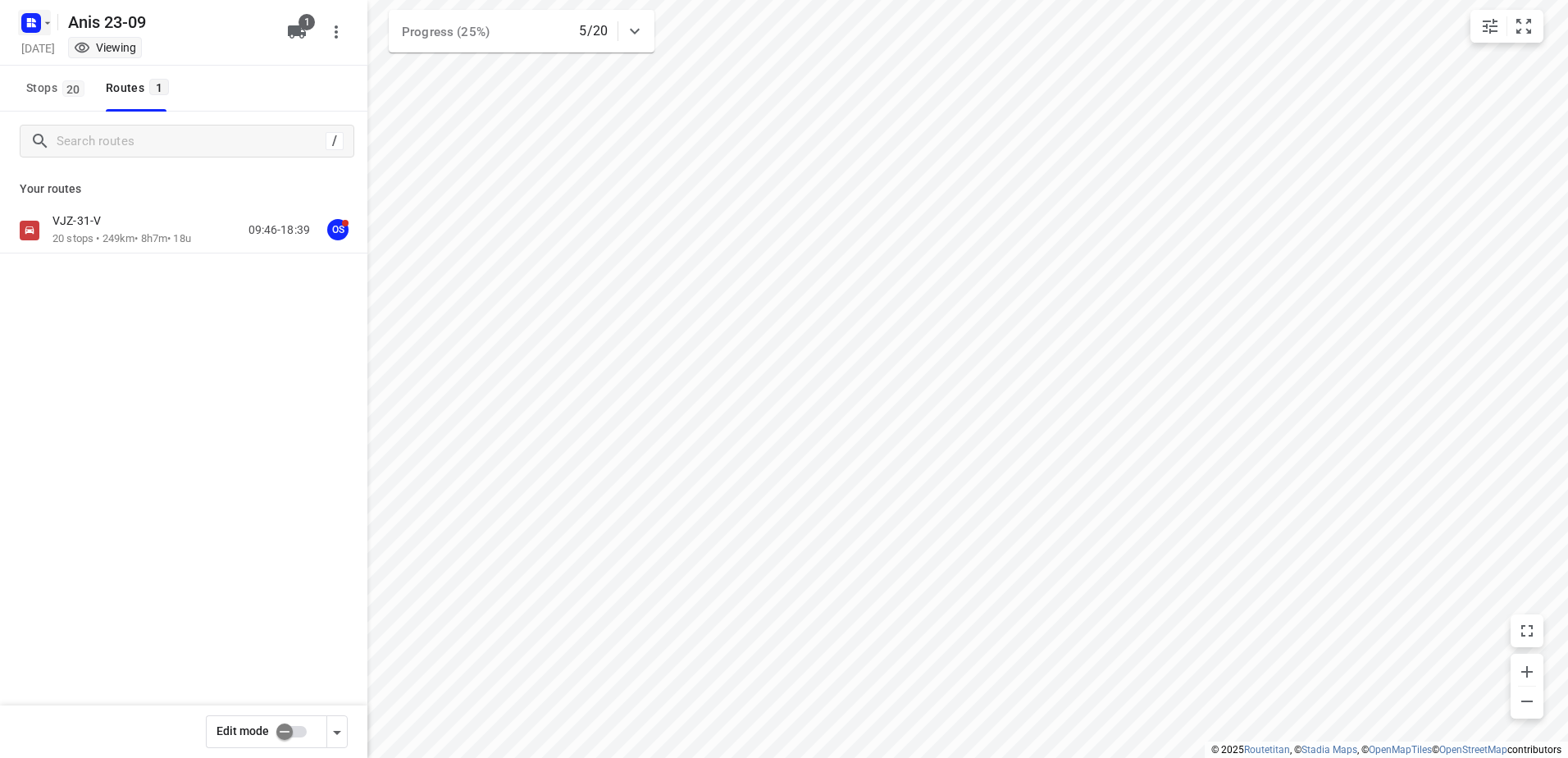
click at [30, 32] on icon "button" at bounding box center [30, 23] width 27 height 27
click at [87, 47] on button "Back to projects" at bounding box center [166, 58] width 281 height 27
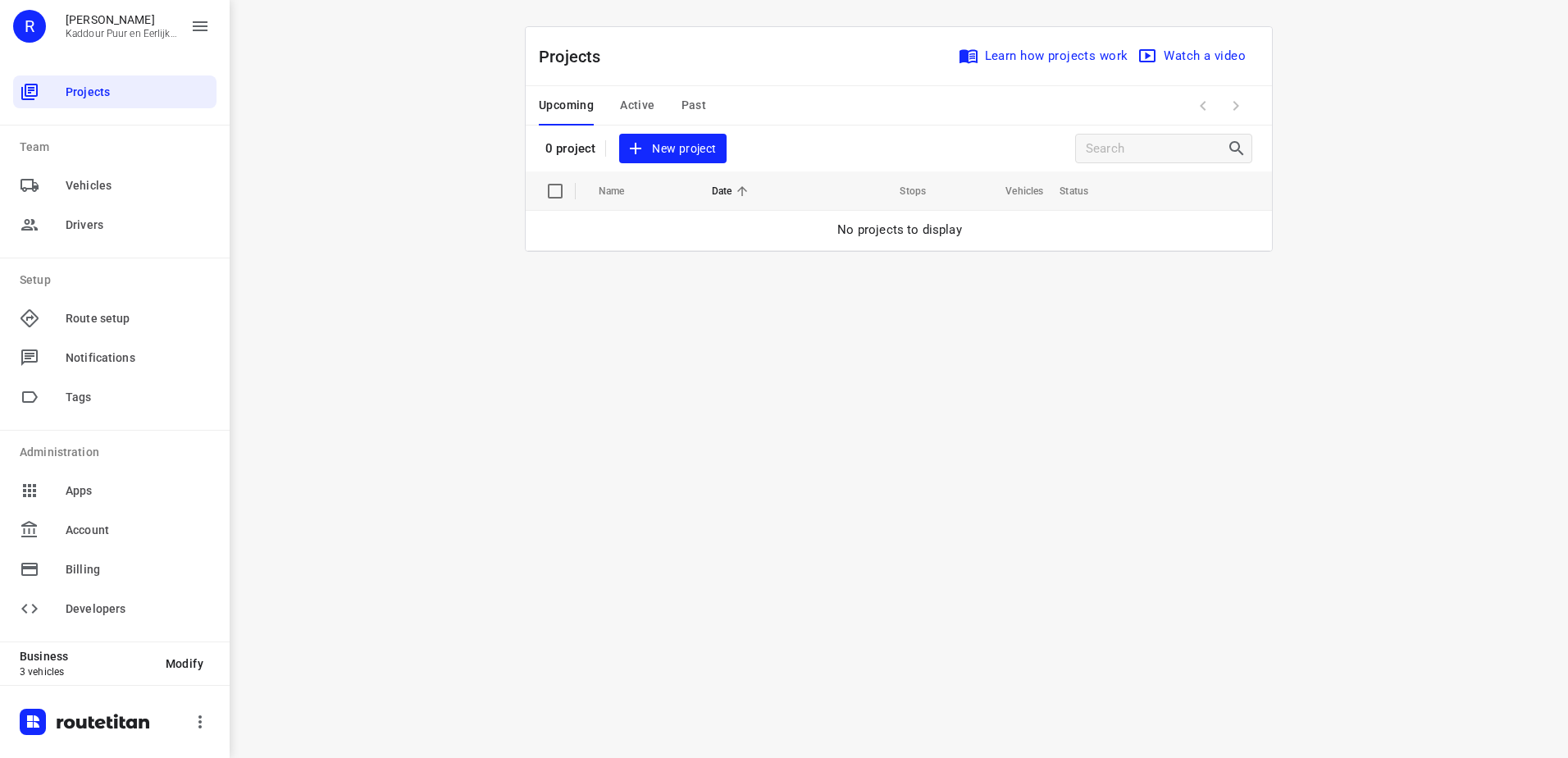
click at [645, 107] on span "Active" at bounding box center [637, 105] width 34 height 21
